Goal: Check status

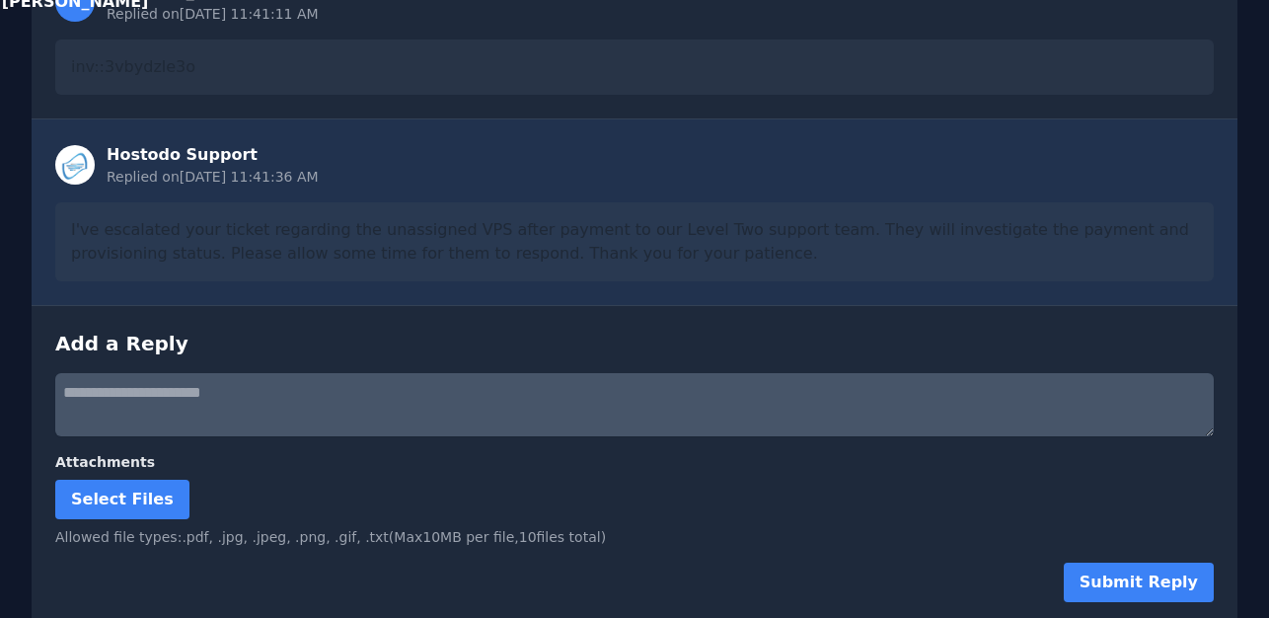
scroll to position [464, 0]
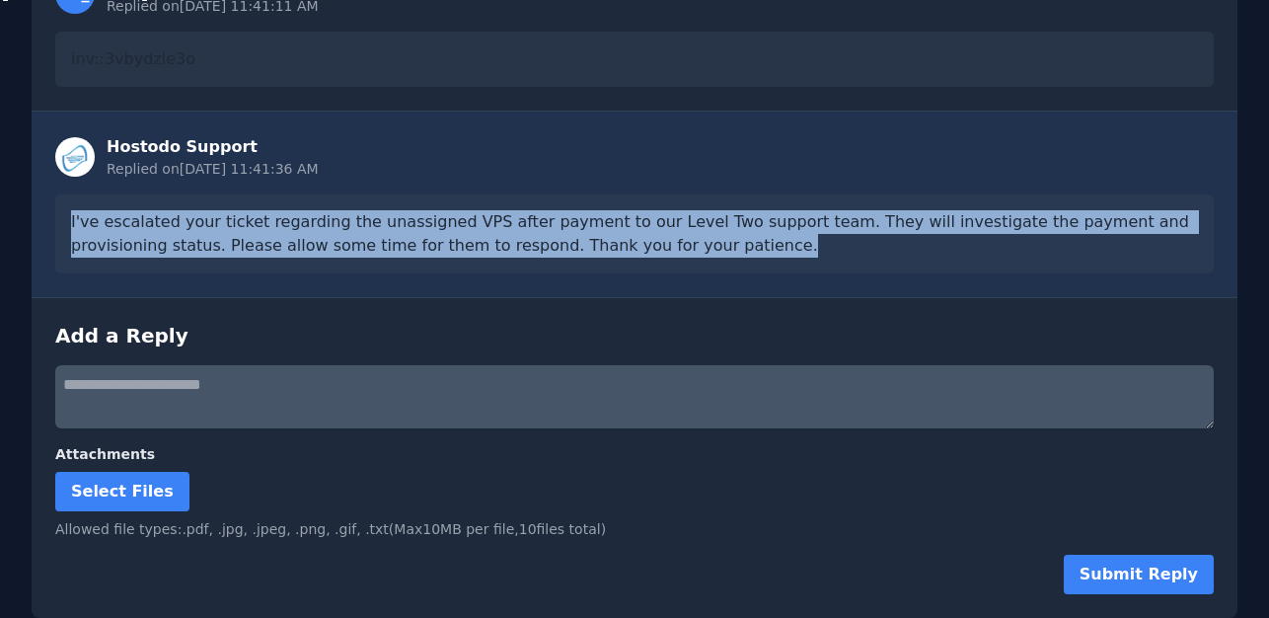
drag, startPoint x: 67, startPoint y: 223, endPoint x: 625, endPoint y: 263, distance: 559.8
click at [625, 263] on div "I've escalated your ticket regarding the unassigned VPS after payment to our Le…" at bounding box center [634, 233] width 1158 height 79
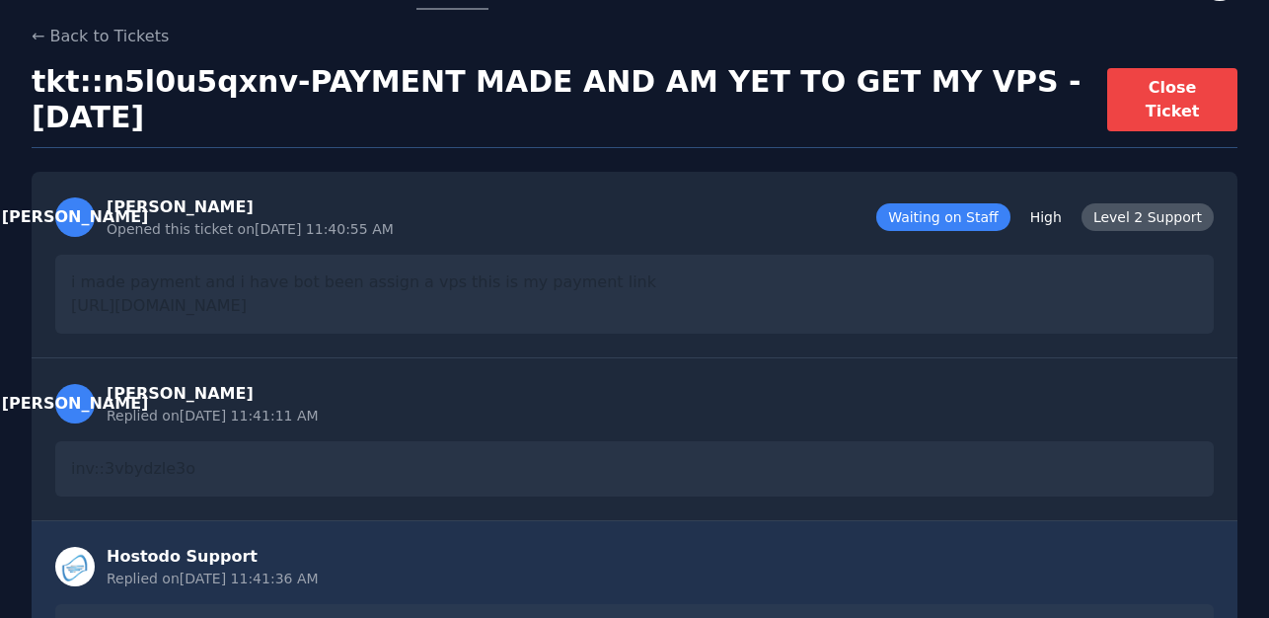
scroll to position [0, 0]
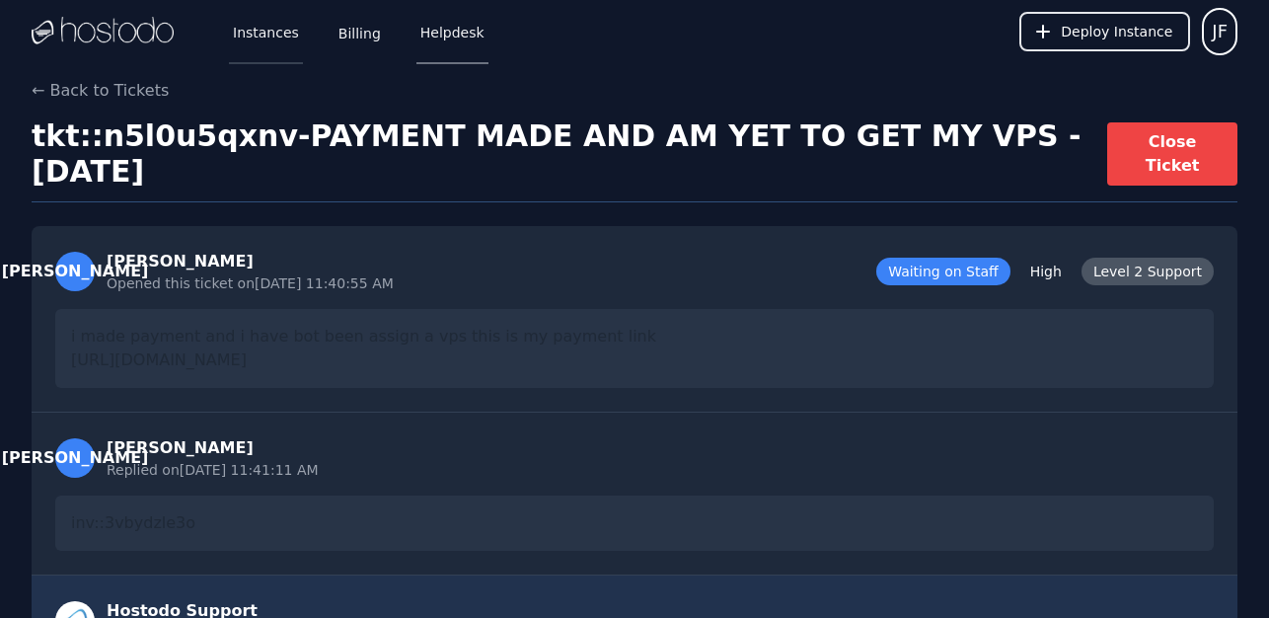
click at [286, 32] on link "Instances" at bounding box center [266, 31] width 74 height 65
